Goal: Task Accomplishment & Management: Manage account settings

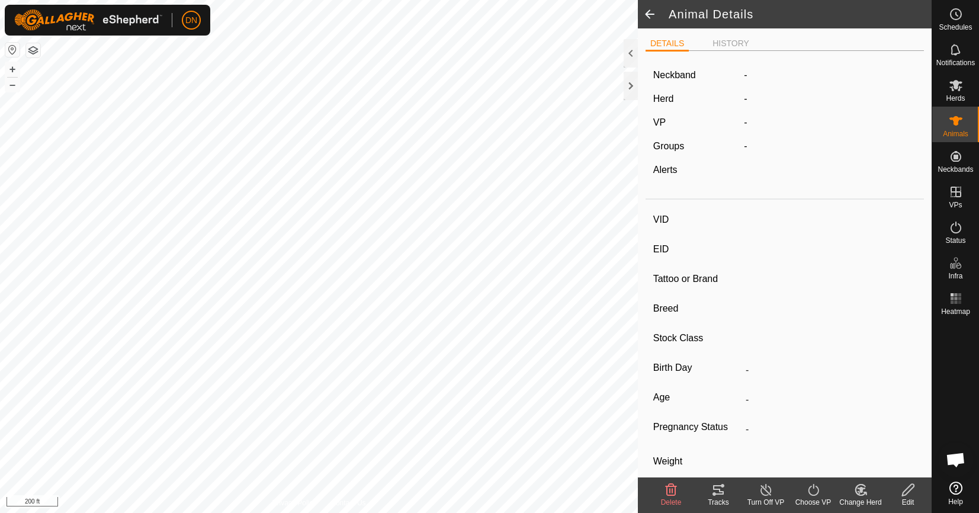
type input "Y17"
type input "-"
type input "Yellow"
type input "Simmental"
type input "-"
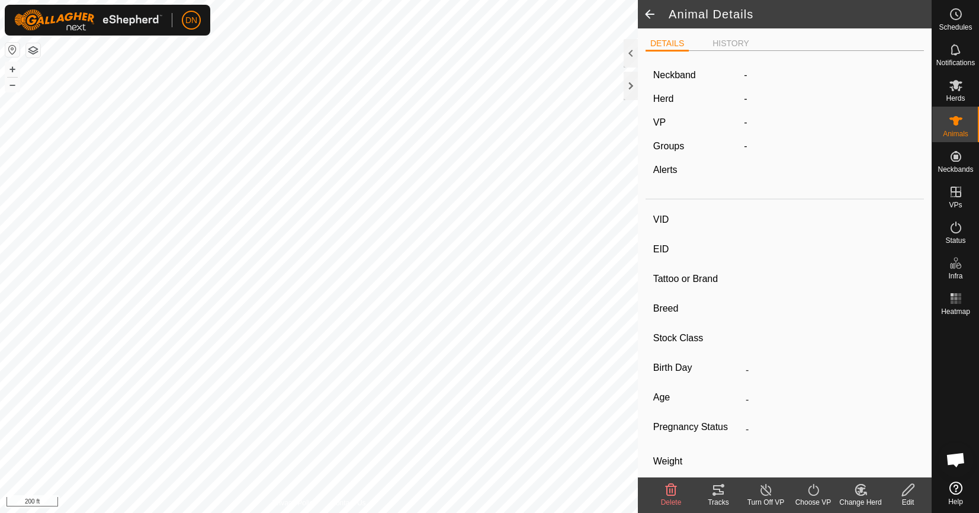
type input "0 kg"
type input "-"
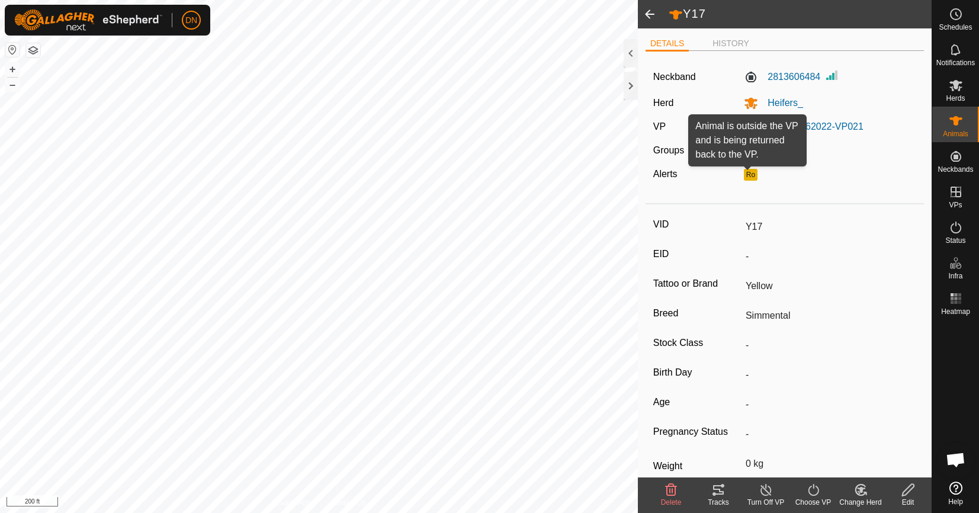
click at [748, 175] on button "Ro" at bounding box center [750, 175] width 13 height 12
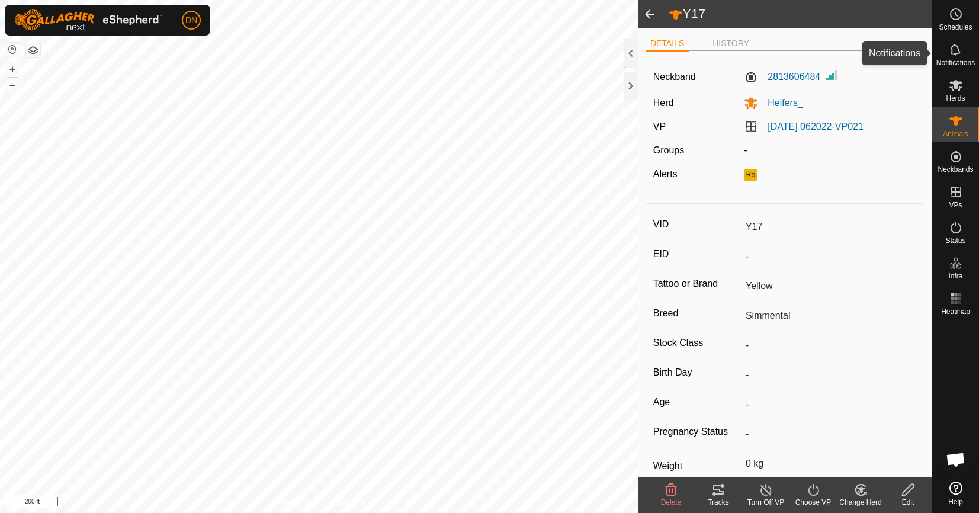
click at [963, 56] on icon at bounding box center [956, 50] width 14 height 14
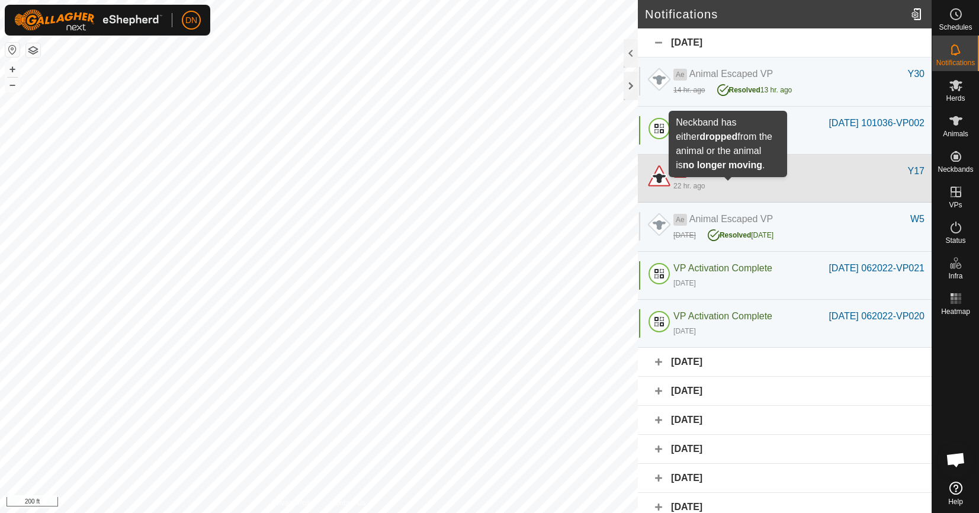
click at [724, 176] on span "Animal Still/Down" at bounding box center [726, 171] width 73 height 10
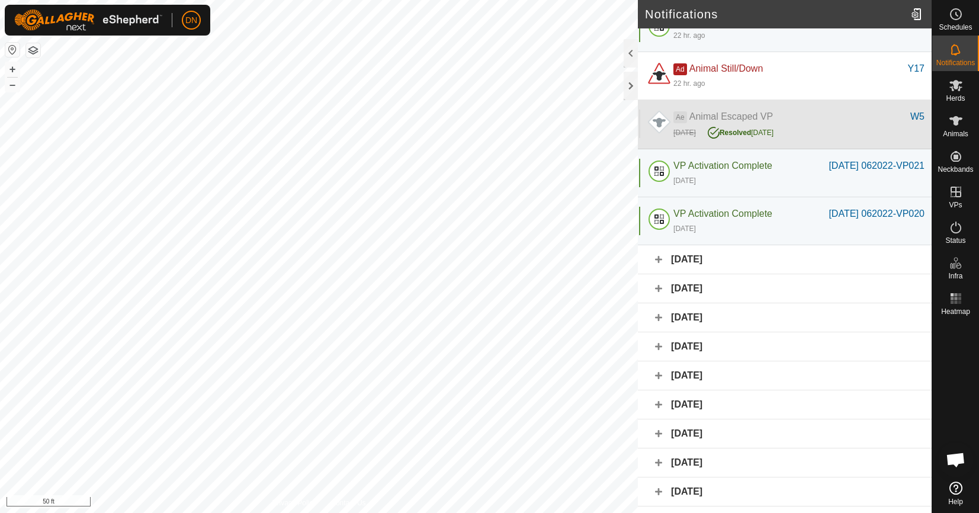
scroll to position [178, 0]
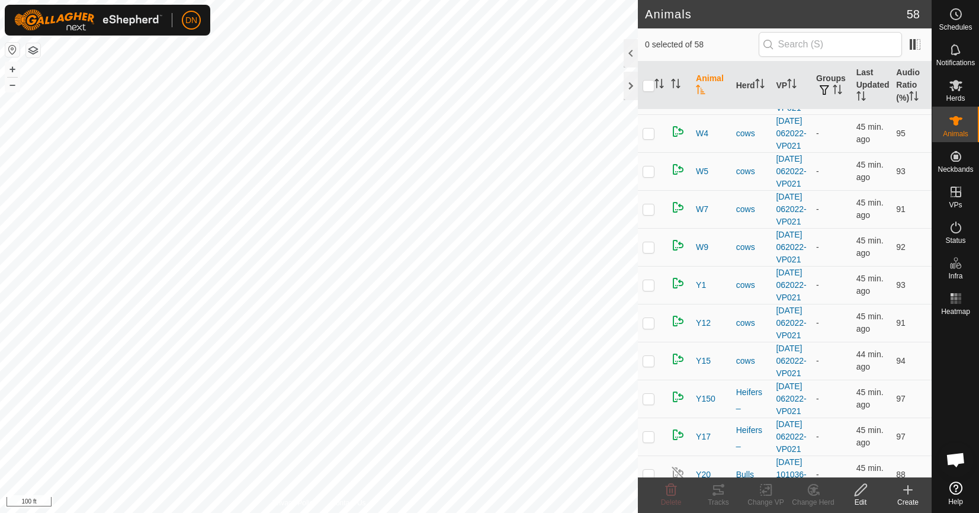
scroll to position [1540, 0]
